Goal: Information Seeking & Learning: Learn about a topic

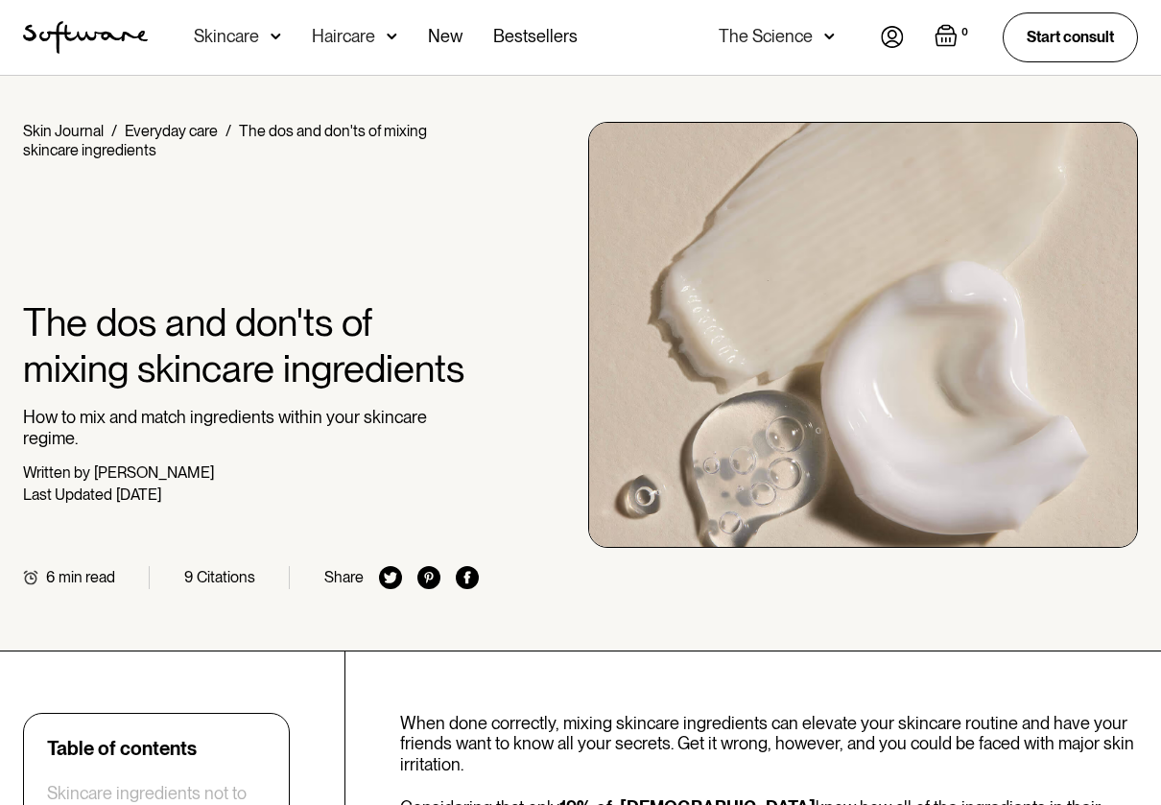
click at [270, 35] on img at bounding box center [275, 36] width 11 height 19
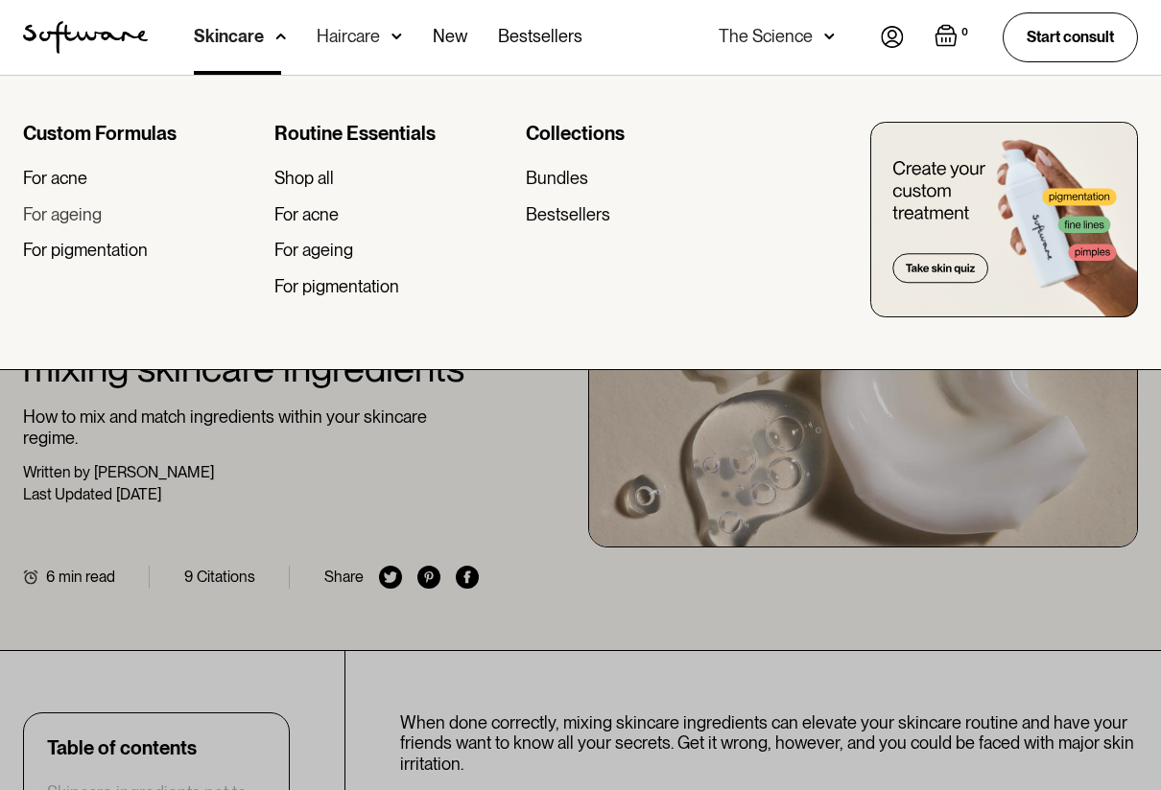
click at [59, 207] on div "For ageing" at bounding box center [62, 214] width 79 height 21
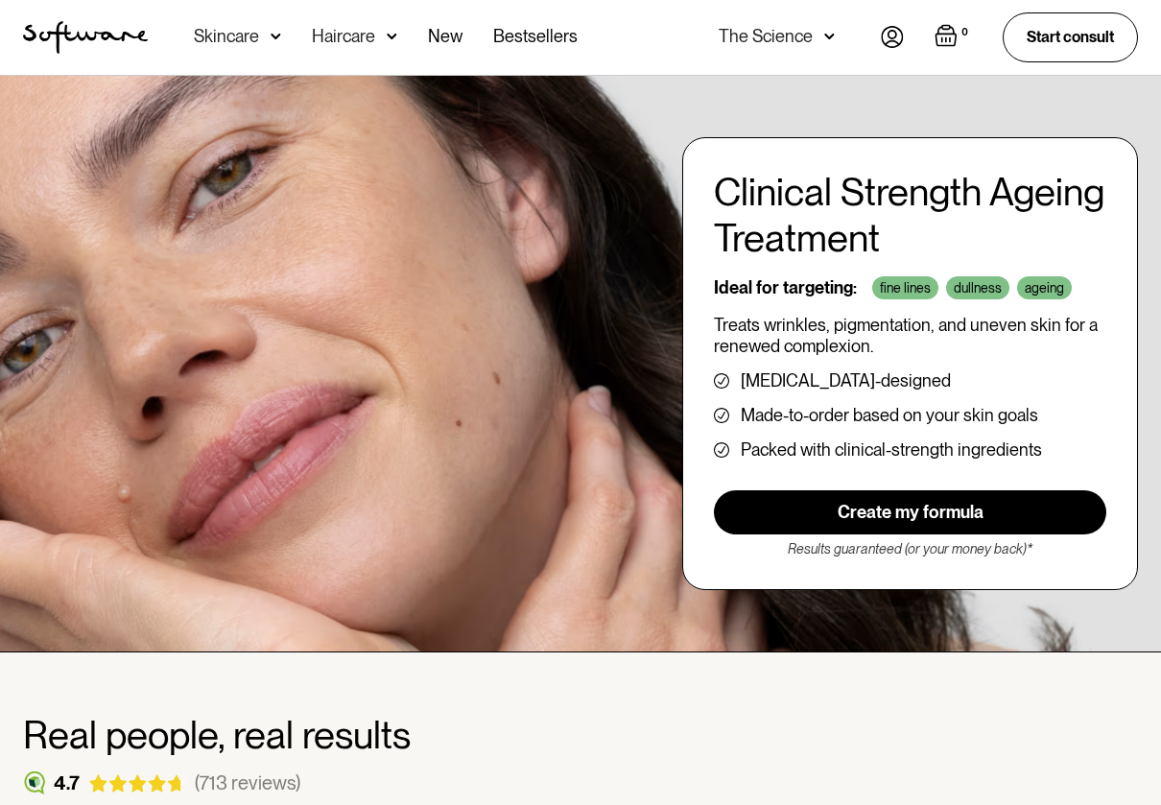
click at [270, 36] on img at bounding box center [275, 36] width 11 height 19
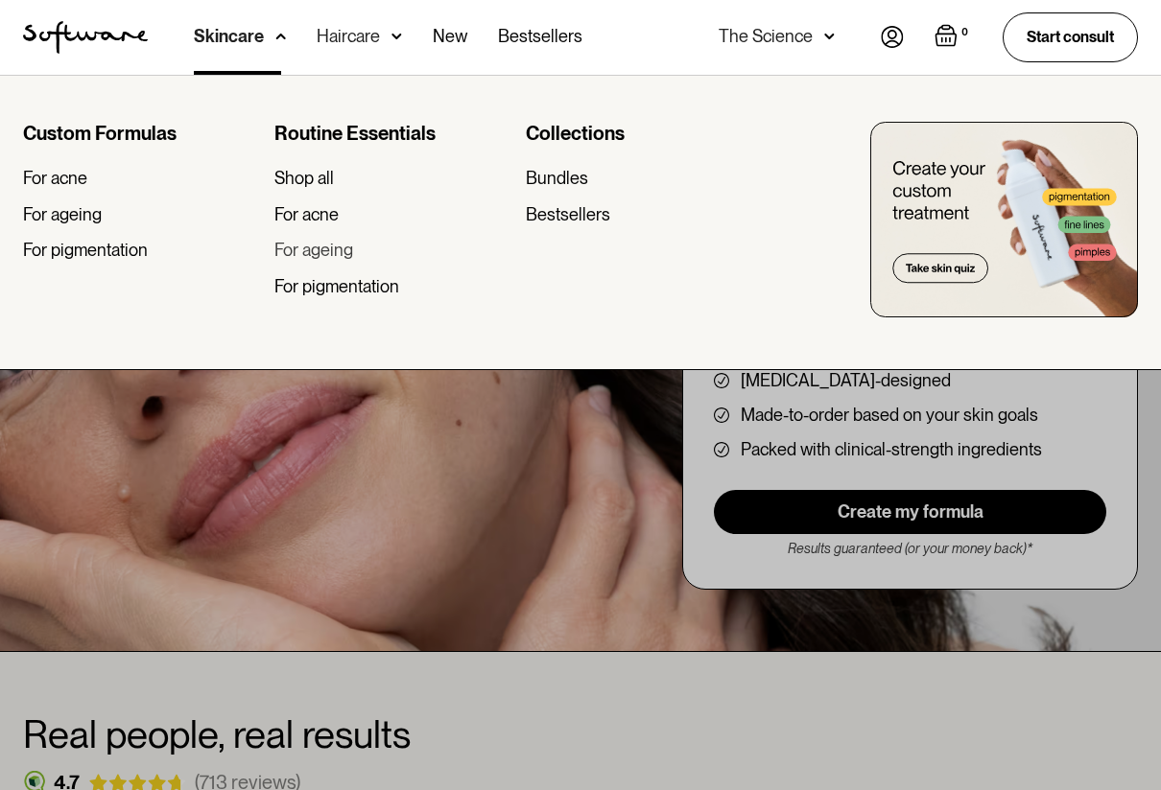
click at [288, 249] on div "For ageing" at bounding box center [313, 250] width 79 height 21
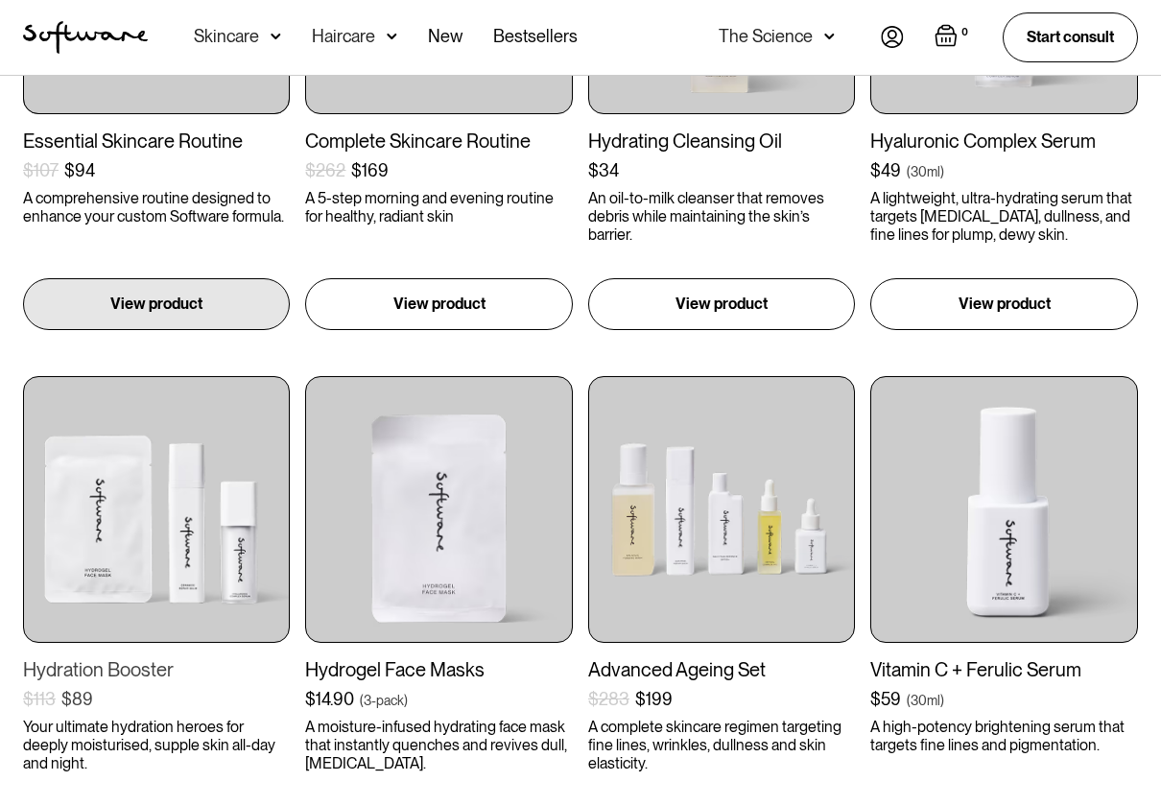
scroll to position [640, 0]
